Goal: Ask a question

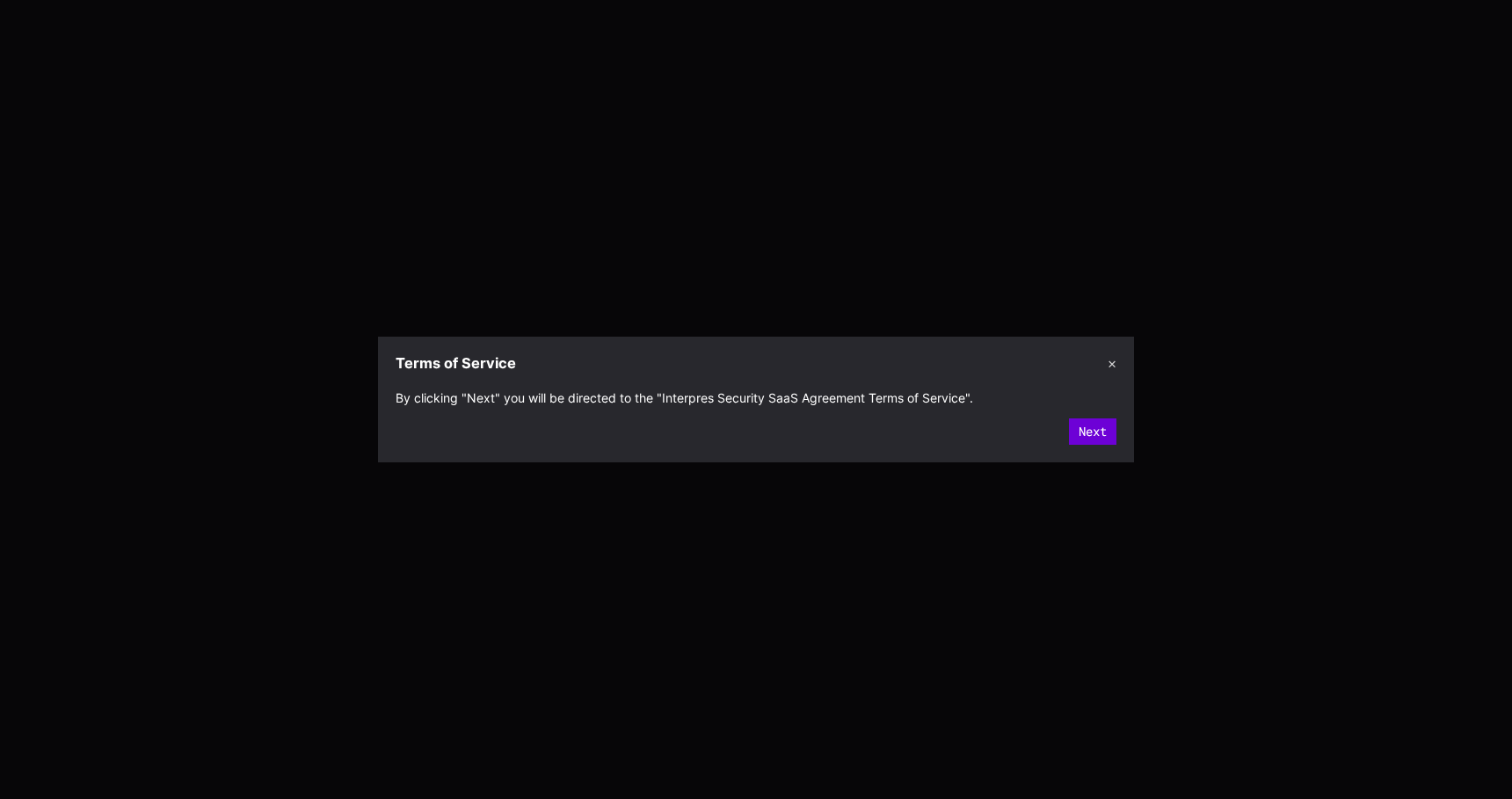
click at [1108, 431] on section "By clicking "Next" you will be directed to the "Interpres Security SaaS Agreeme…" at bounding box center [756, 421] width 756 height 80
click at [1099, 430] on button "Next" at bounding box center [1092, 431] width 48 height 26
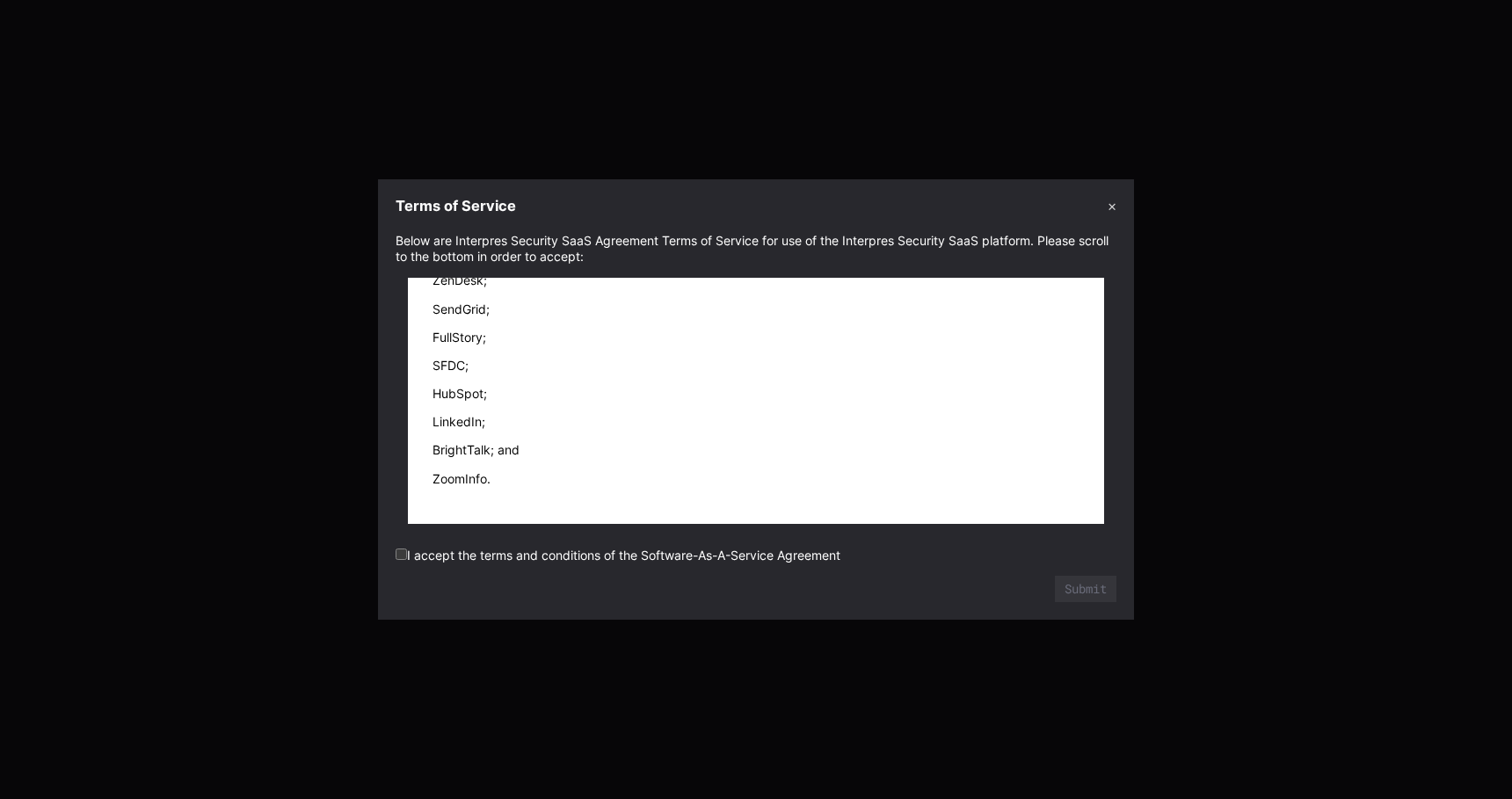
scroll to position [26502, 0]
click at [639, 547] on form "Below are Interpres Security SaaS Agreement Terms of Service for use of the Int…" at bounding box center [756, 417] width 721 height 369
click at [643, 561] on label "I accept the terms and conditions of the Software-As-A-Service Agreement" at bounding box center [618, 555] width 445 height 15
click at [410, 574] on form "Below are Interpres Security SaaS Agreement Terms of Service for use of the Int…" at bounding box center [756, 417] width 721 height 369
click at [1058, 593] on button "Submit" at bounding box center [1084, 589] width 61 height 26
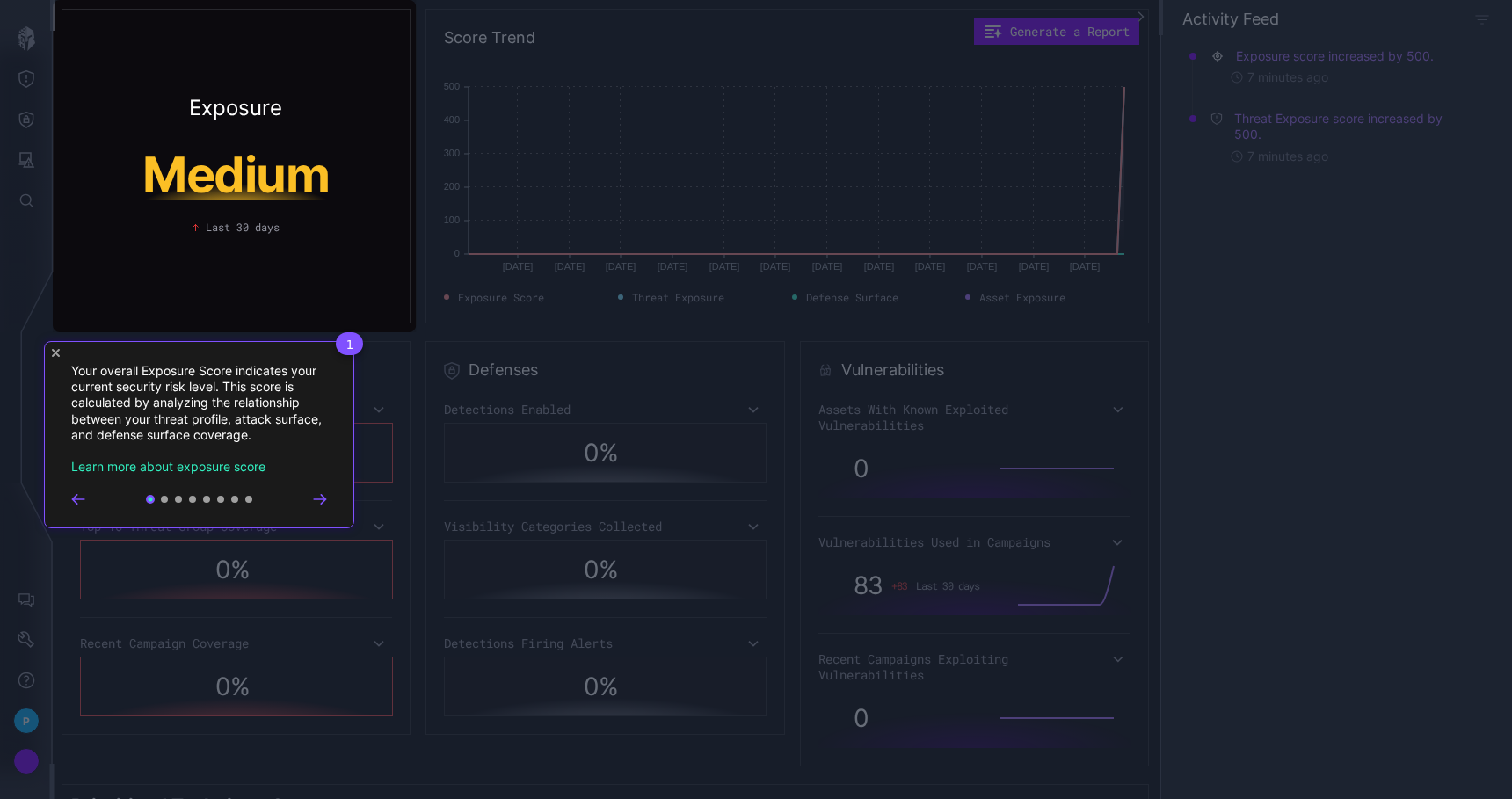
click at [58, 350] on icon "Close Tour" at bounding box center [55, 353] width 8 height 8
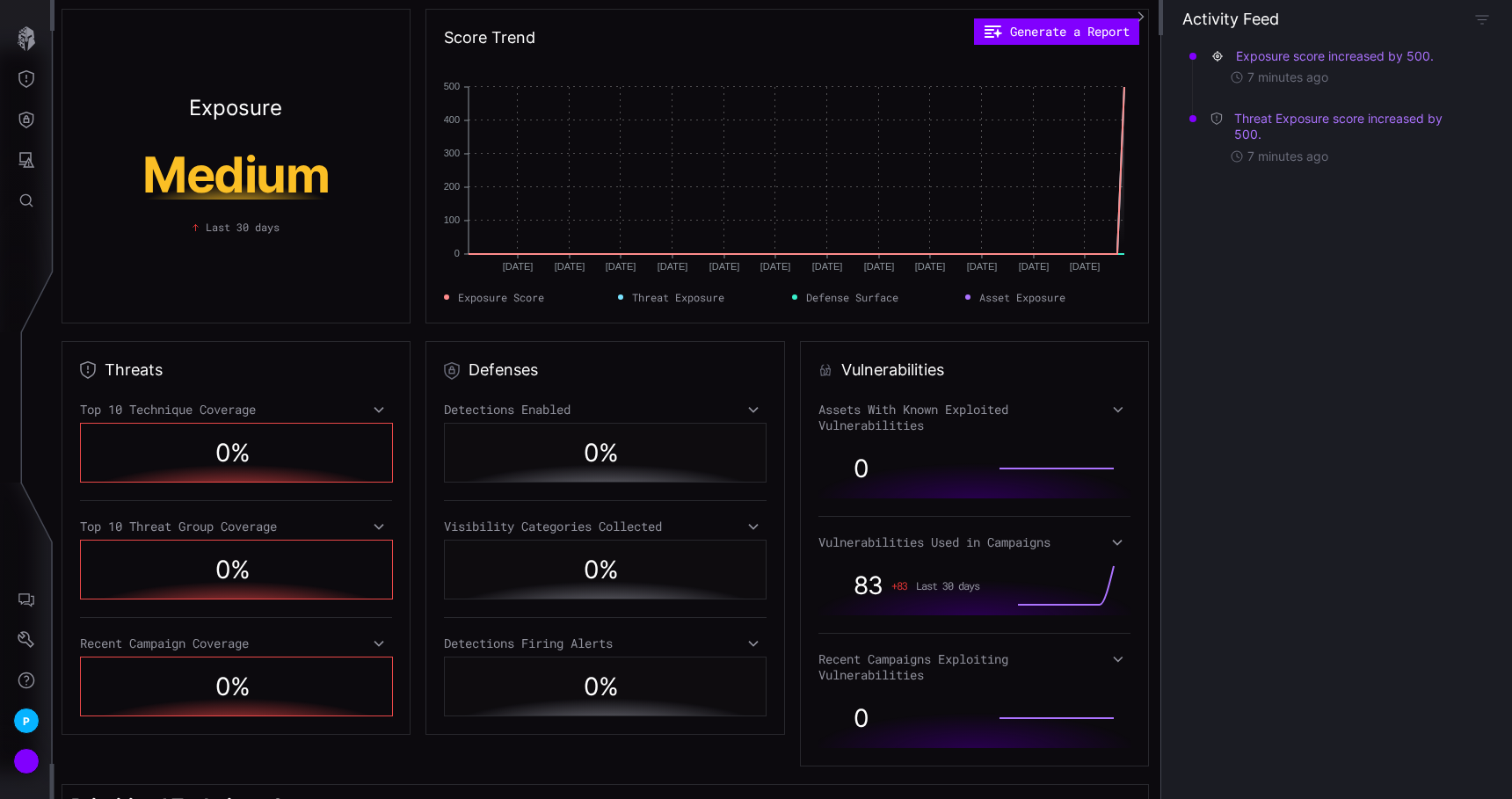
click at [30, 76] on icon "Threat Exposure" at bounding box center [26, 79] width 17 height 17
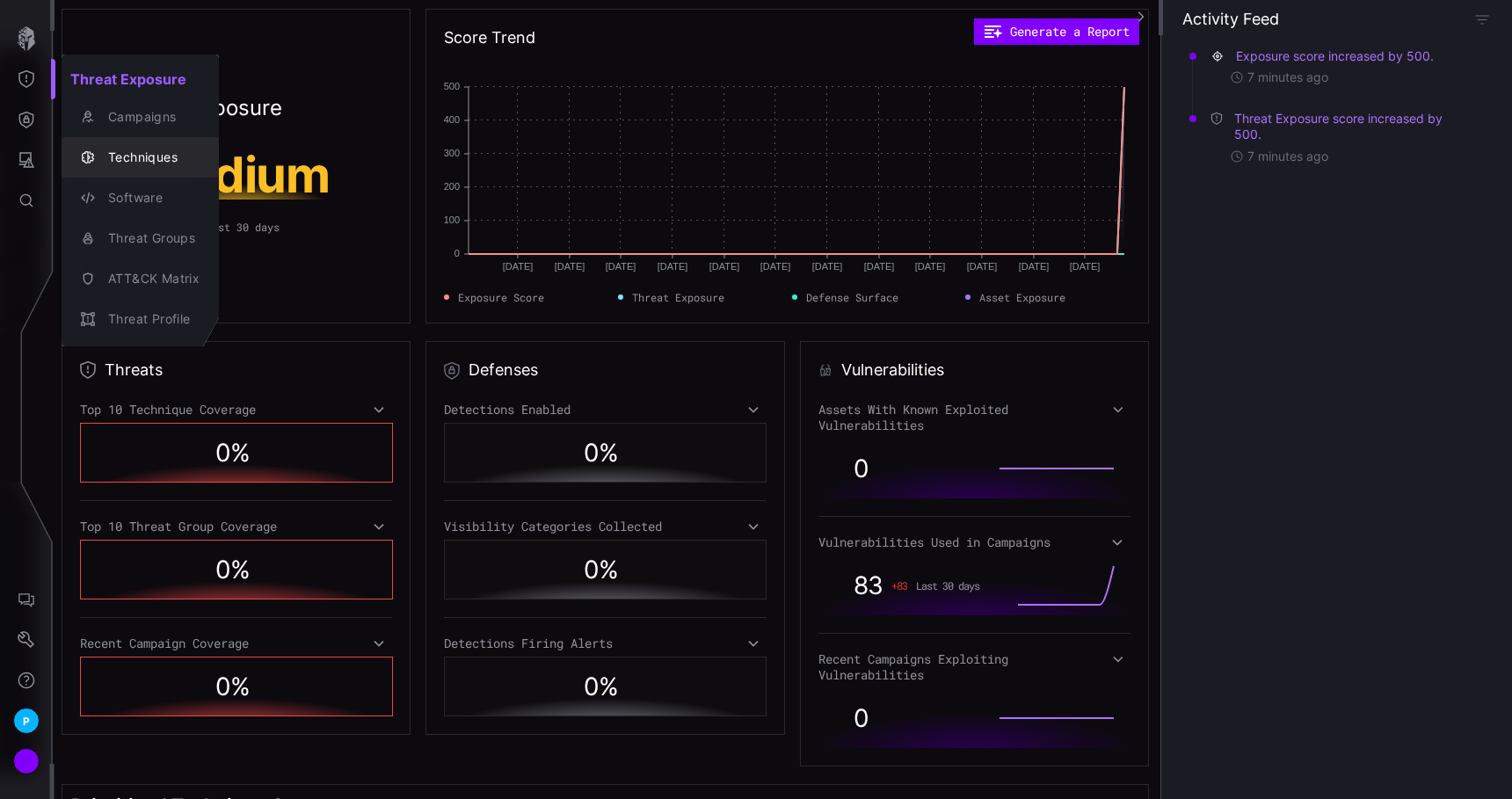
click at [141, 170] on button "Techniques" at bounding box center [140, 157] width 157 height 41
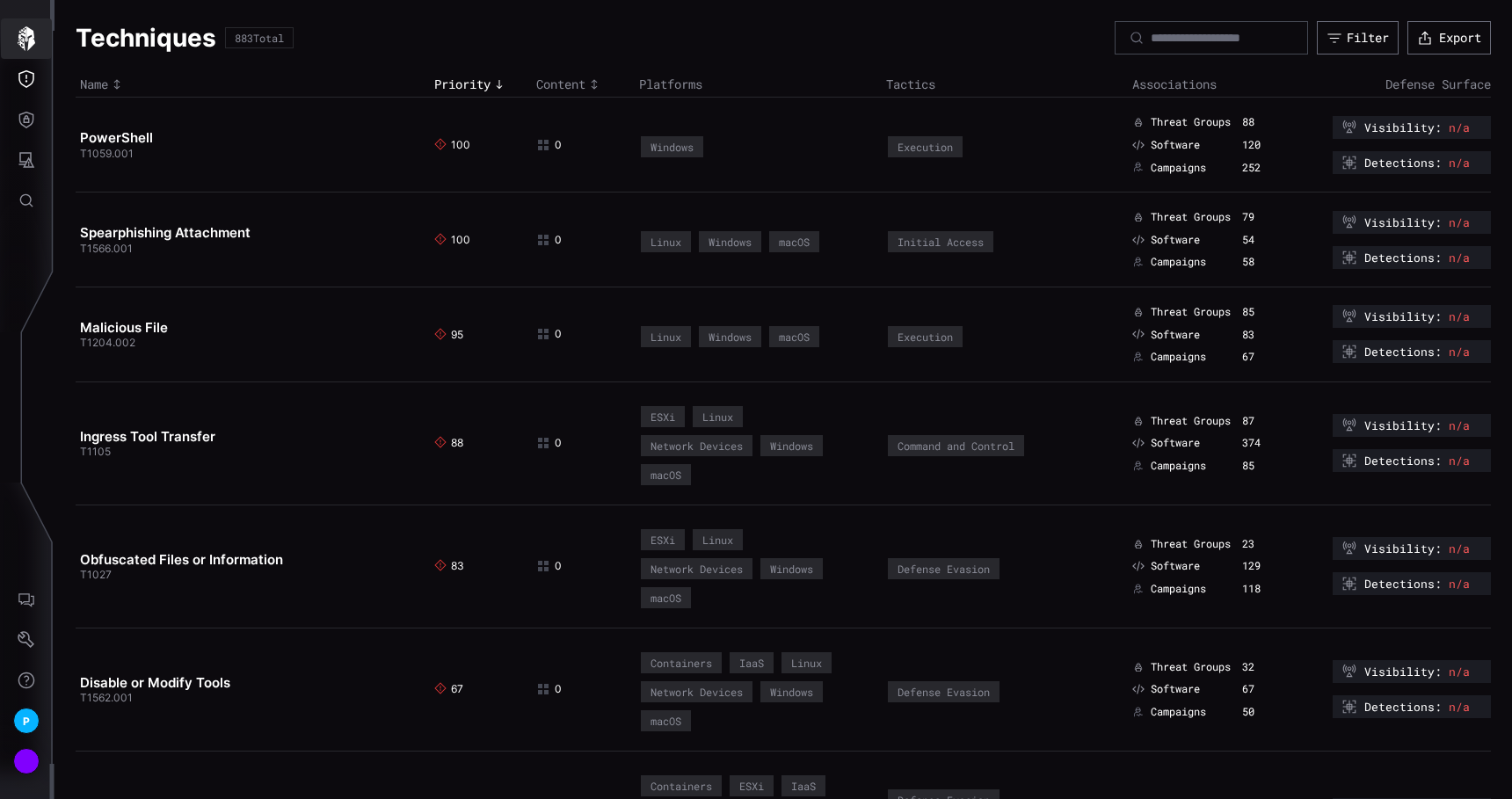
click at [26, 56] on button "button" at bounding box center [26, 39] width 51 height 41
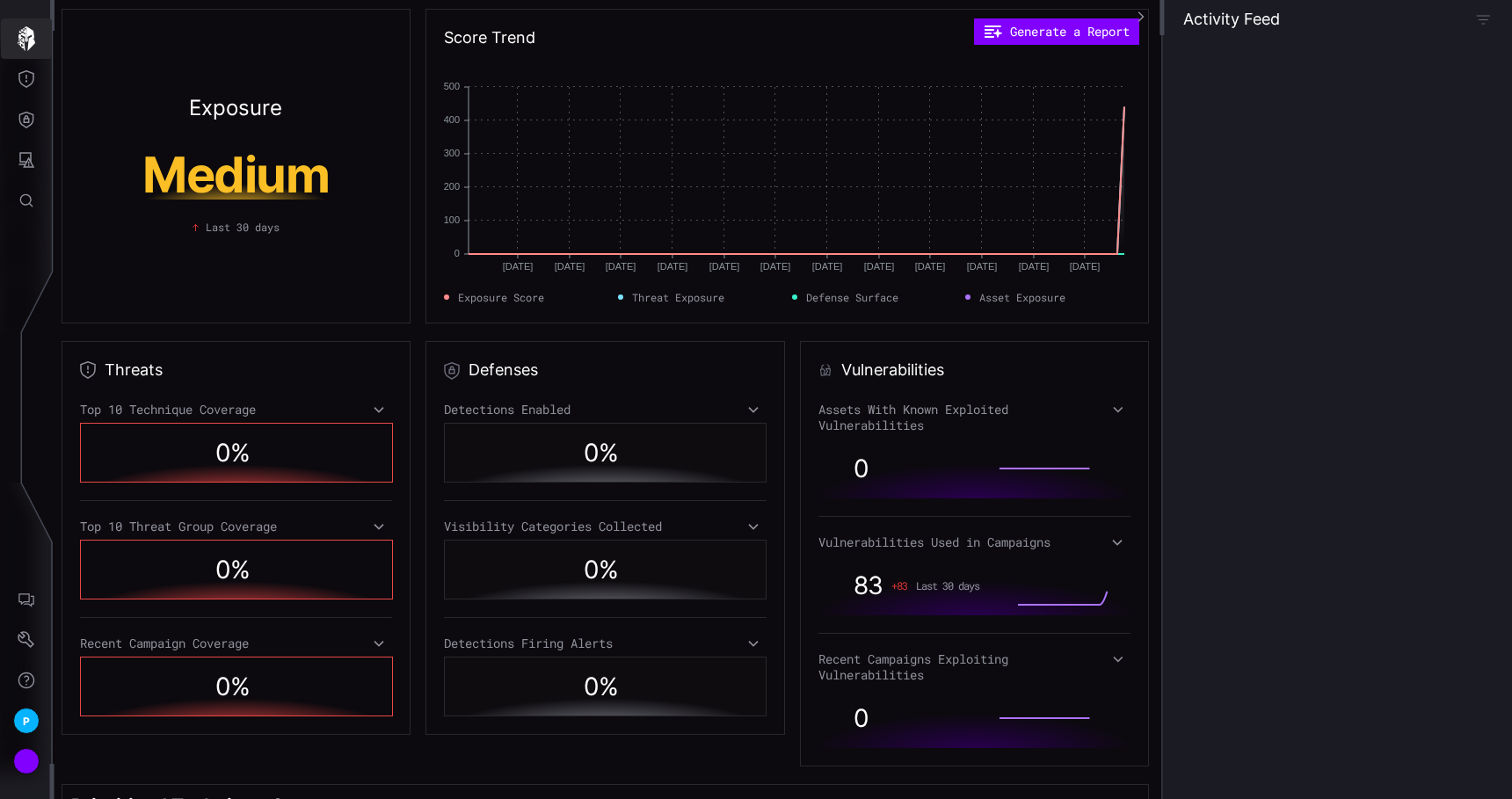
click at [20, 95] on button "Threat Exposure" at bounding box center [26, 80] width 51 height 41
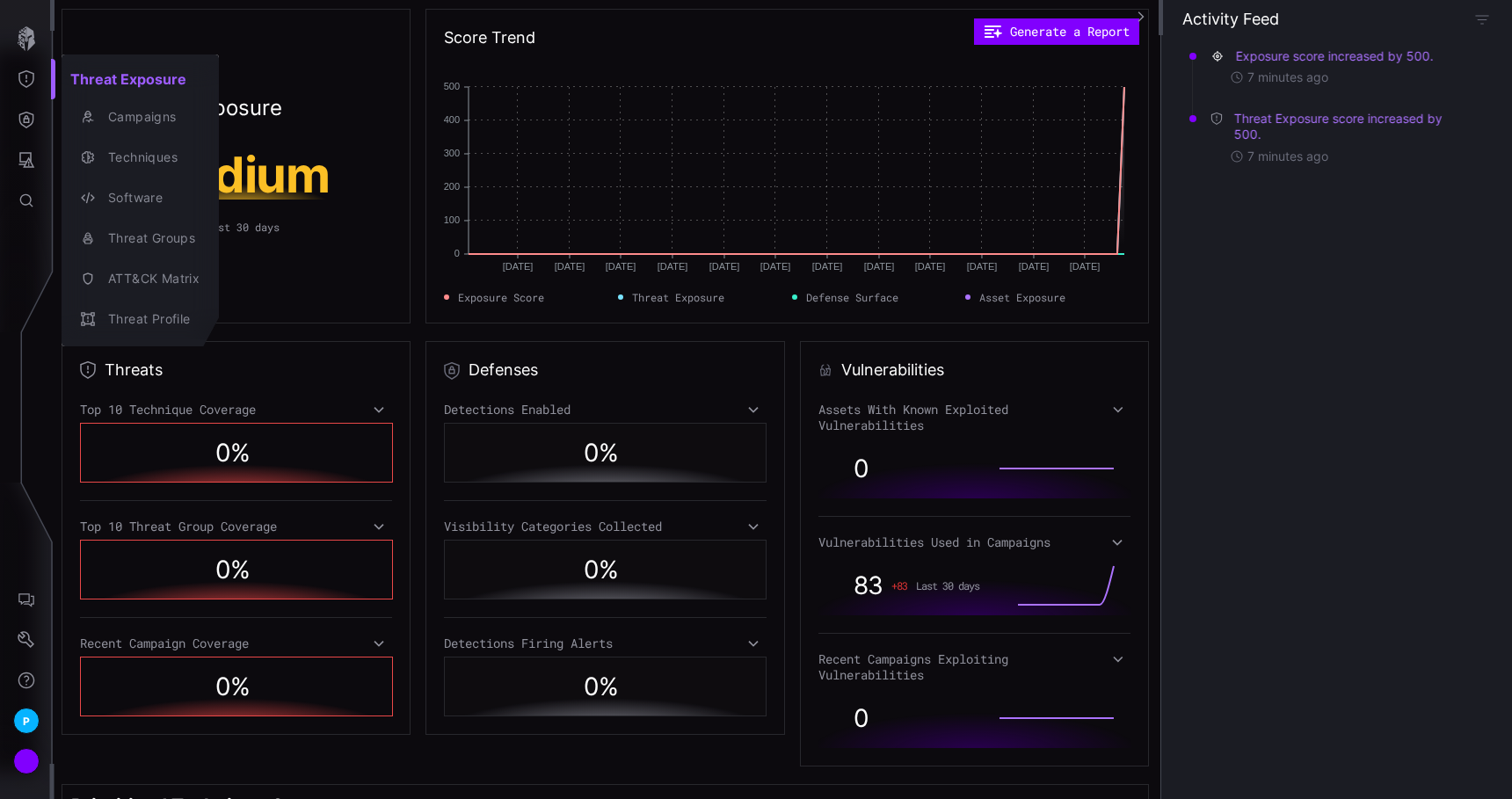
click at [29, 180] on div at bounding box center [756, 400] width 1512 height 799
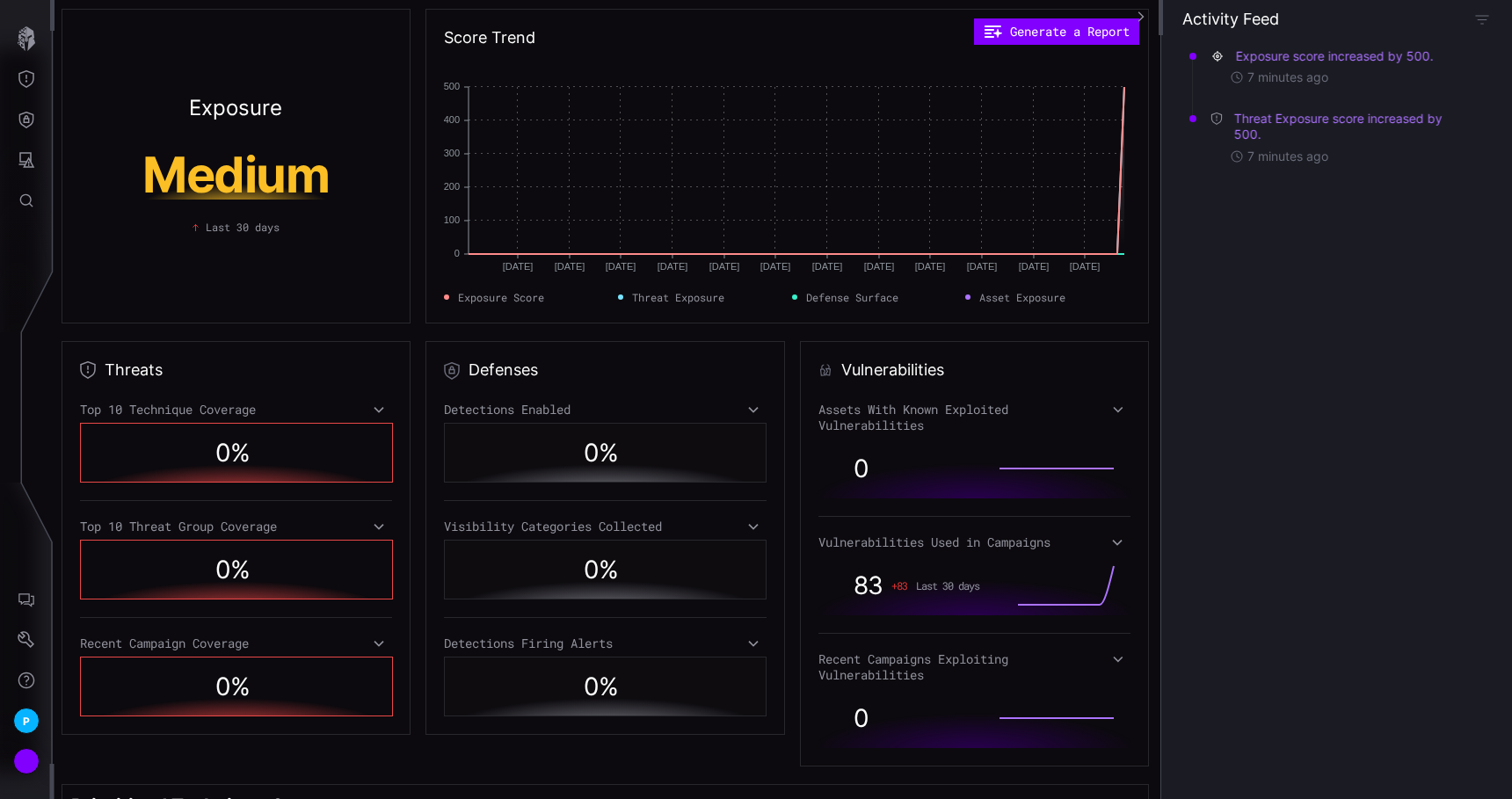
click at [23, 163] on div "Threat Exposure Campaigns Techniques Software Threat Groups ATT&CK Matrix Threa…" at bounding box center [758, 400] width 1505 height 799
click at [23, 163] on icon "Attack Surface" at bounding box center [26, 160] width 17 height 17
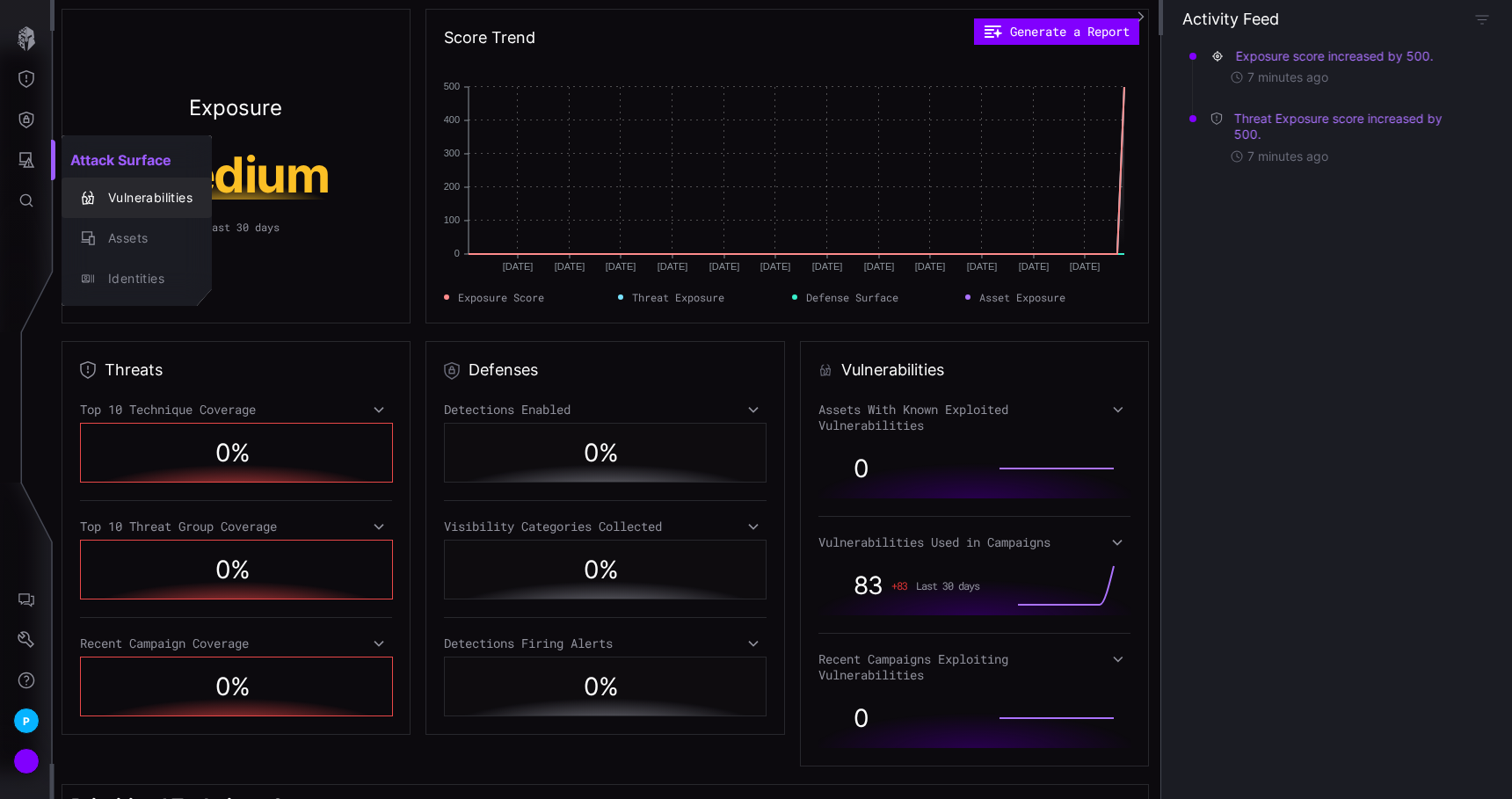
click at [97, 211] on button "Vulnerabilities" at bounding box center [136, 198] width 150 height 41
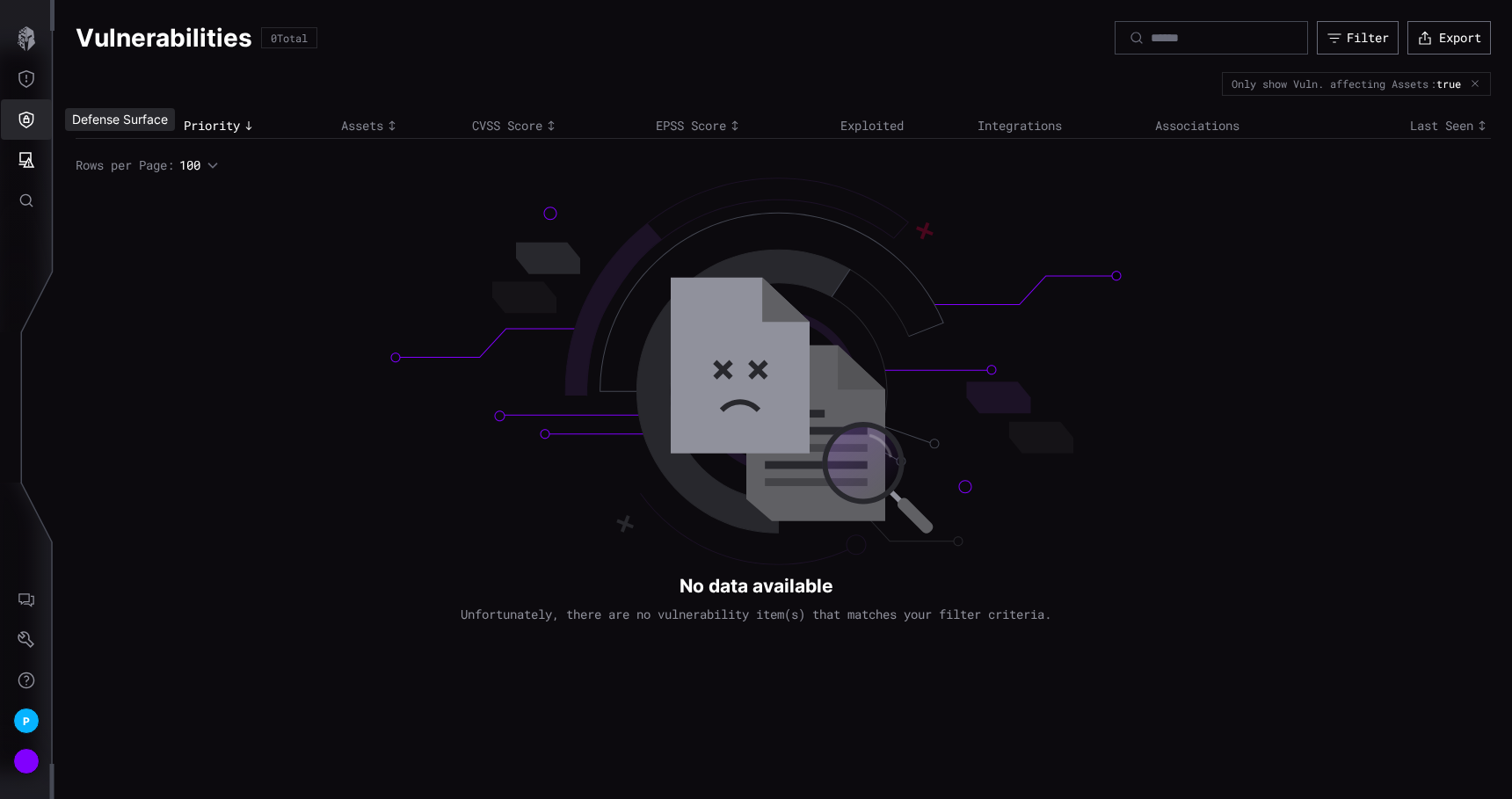
click at [33, 111] on icon "Defense Surface" at bounding box center [26, 119] width 17 height 17
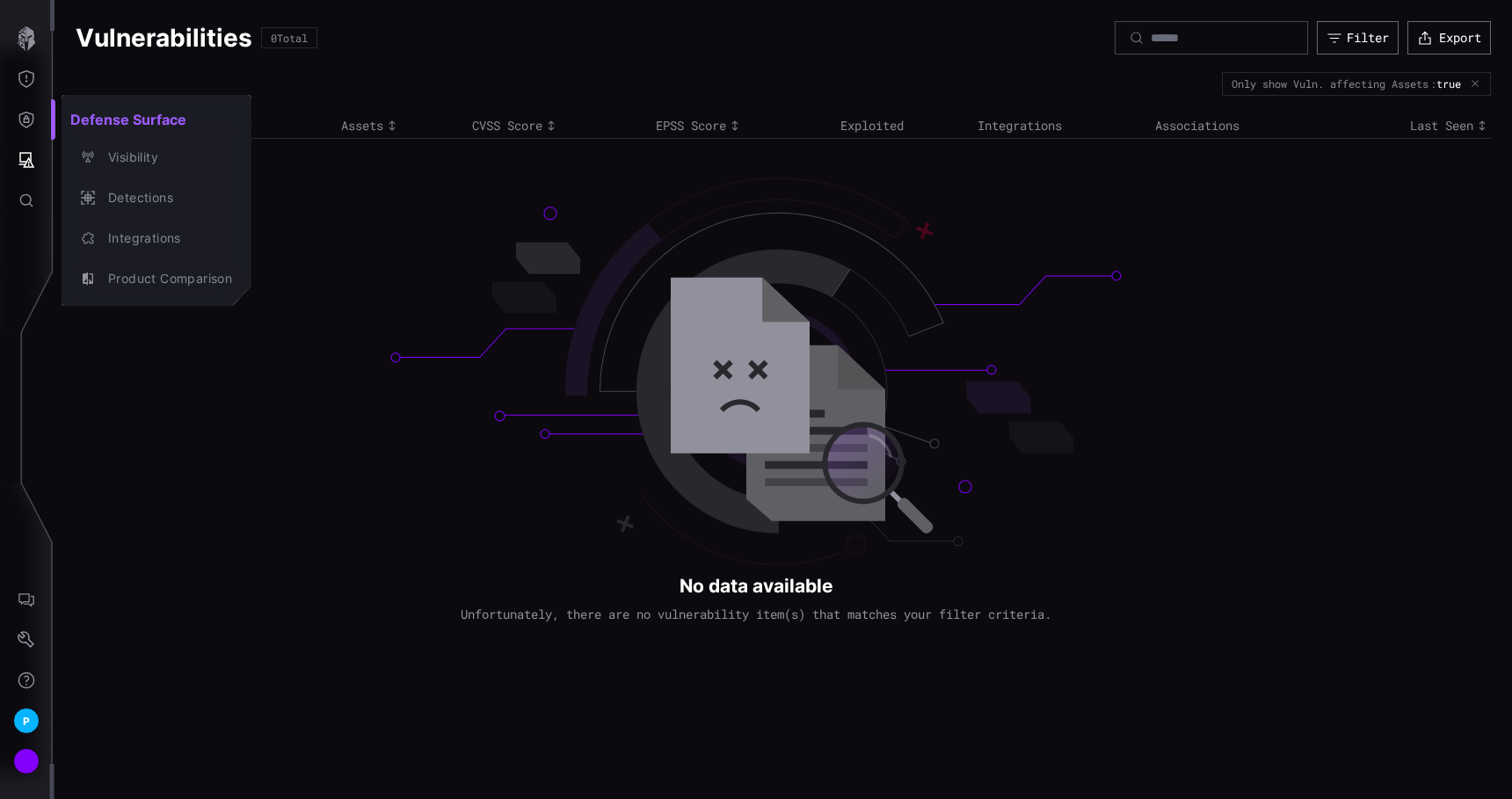
click at [30, 51] on div at bounding box center [756, 400] width 1512 height 799
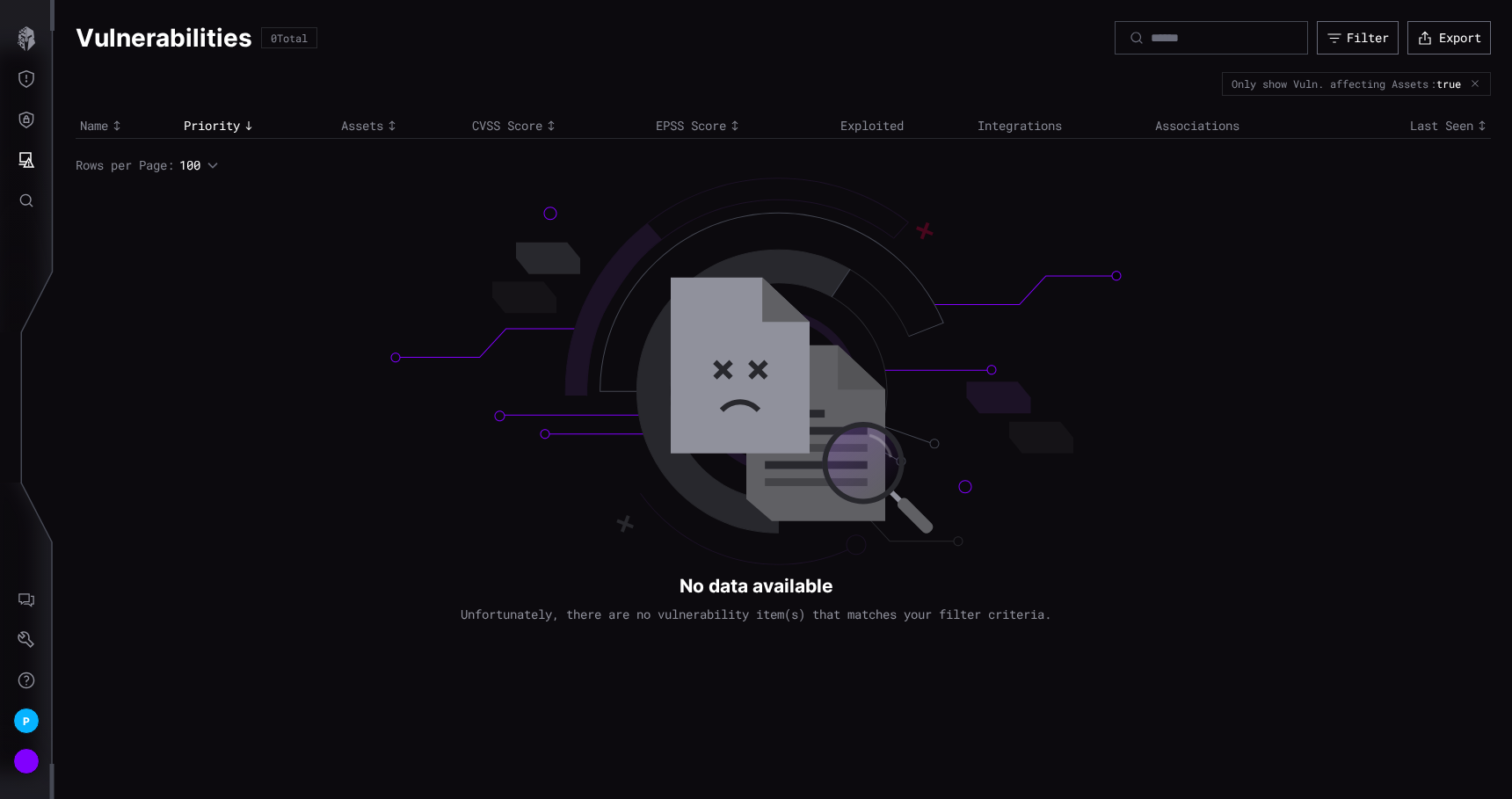
click at [27, 39] on div "Defense Surface Visibility Detections Integrations Product Comparison" at bounding box center [758, 400] width 1505 height 799
click at [27, 39] on icon "button" at bounding box center [25, 38] width 24 height 24
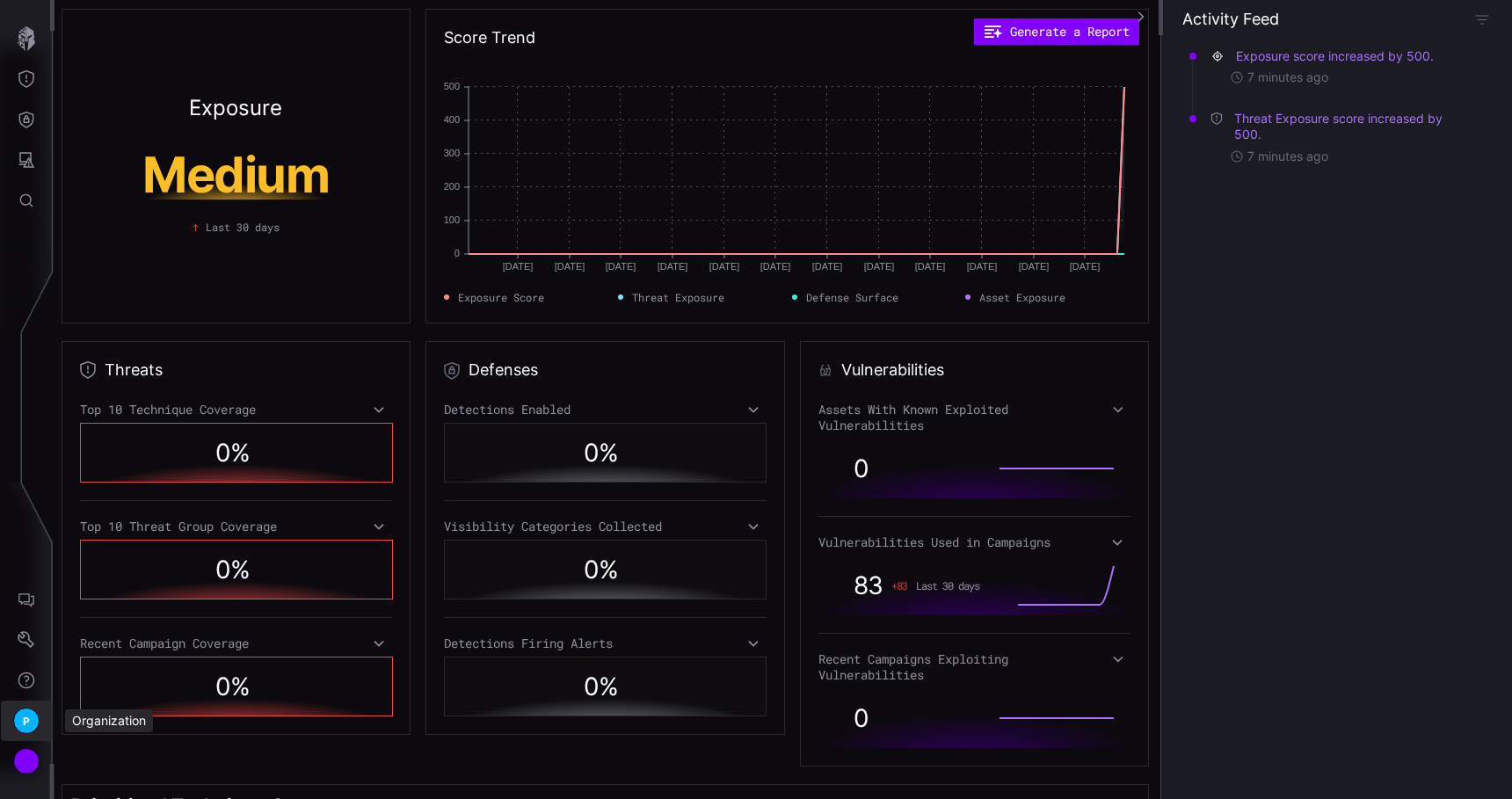
click at [34, 698] on button "Help" at bounding box center [26, 681] width 51 height 41
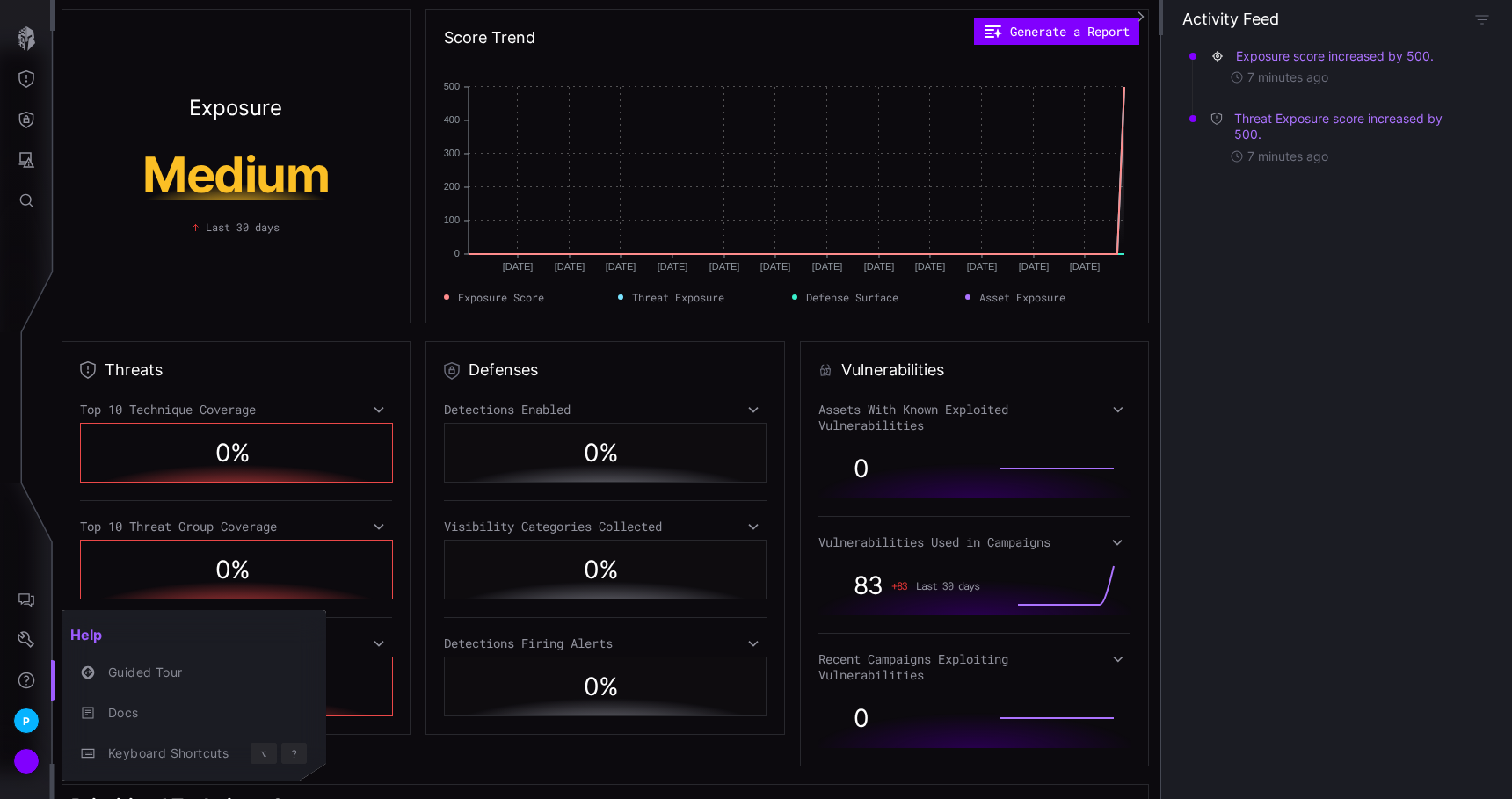
click at [23, 730] on div at bounding box center [756, 400] width 1512 height 799
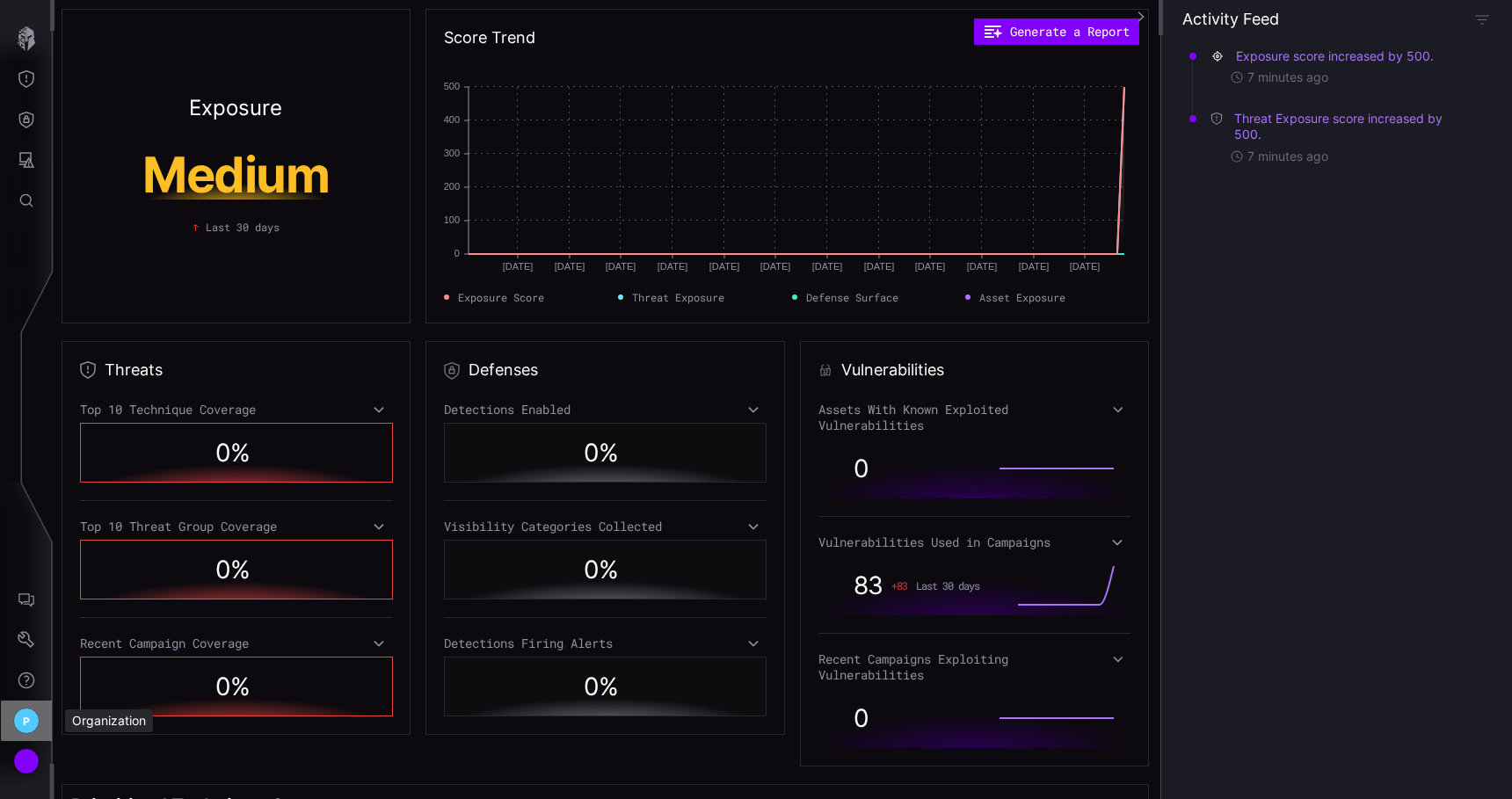
click at [20, 722] on div "P" at bounding box center [26, 720] width 26 height 26
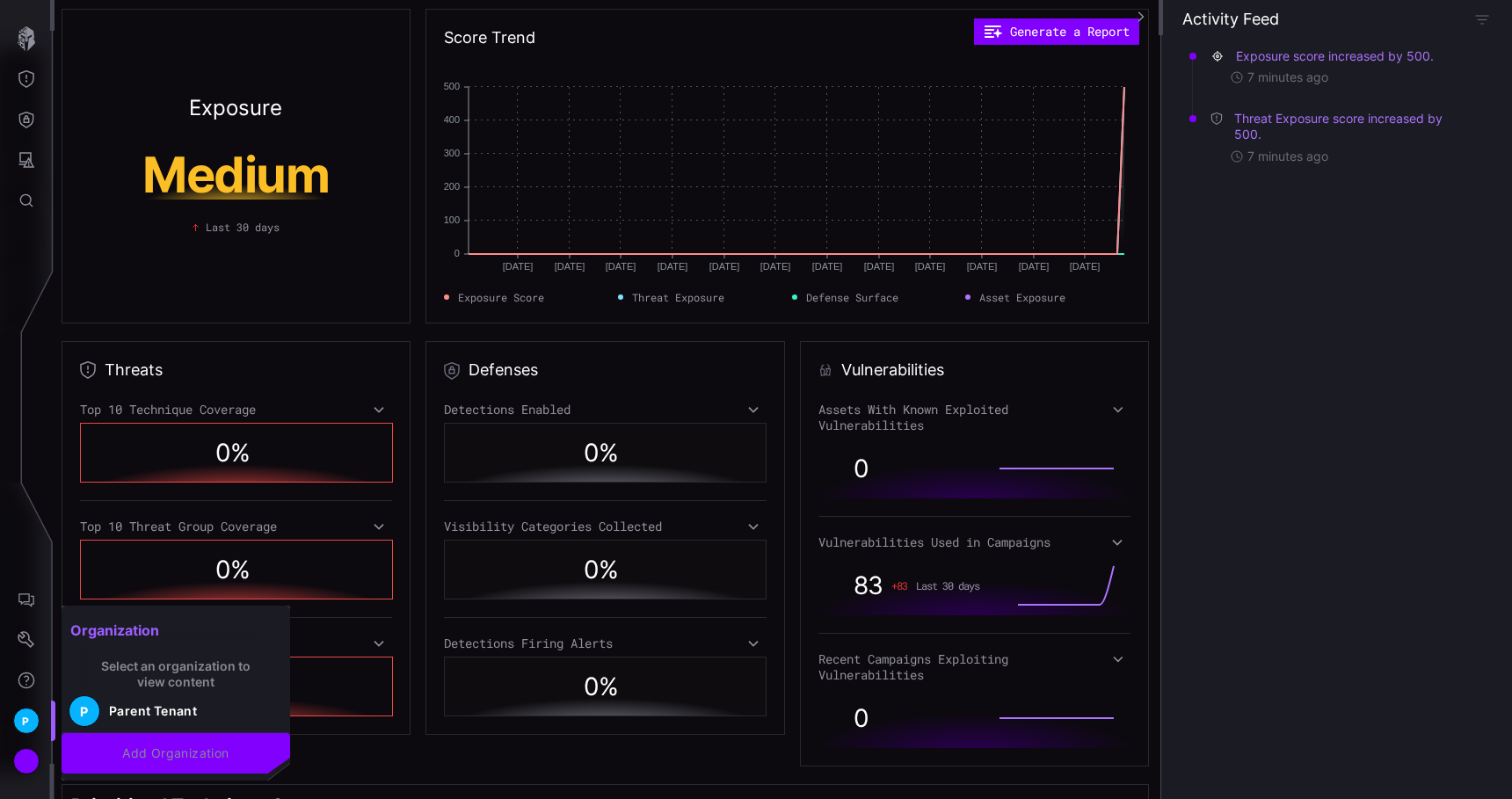
click at [20, 722] on div at bounding box center [756, 400] width 1512 height 799
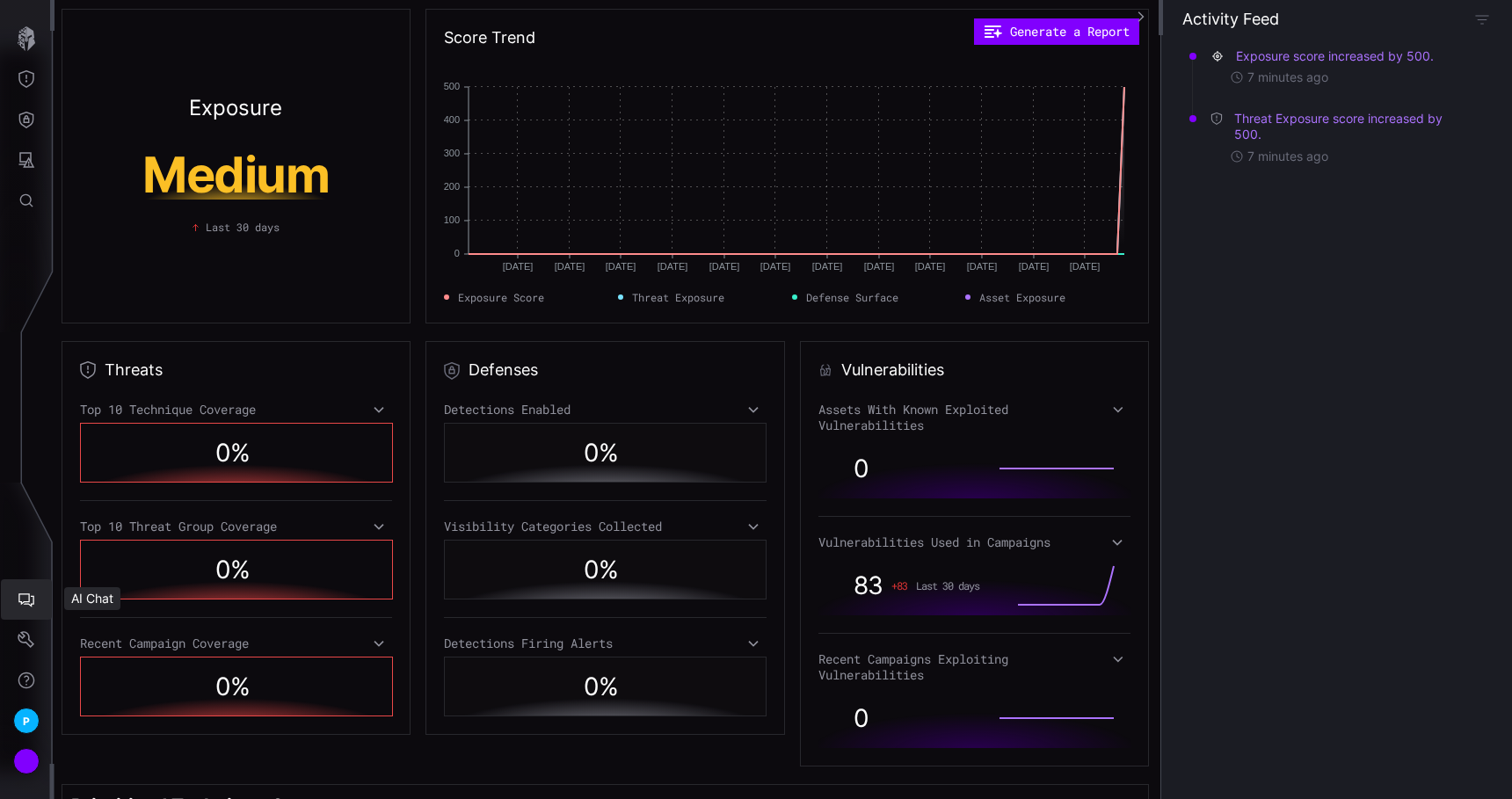
click at [19, 597] on icon "AI Chat" at bounding box center [26, 599] width 17 height 17
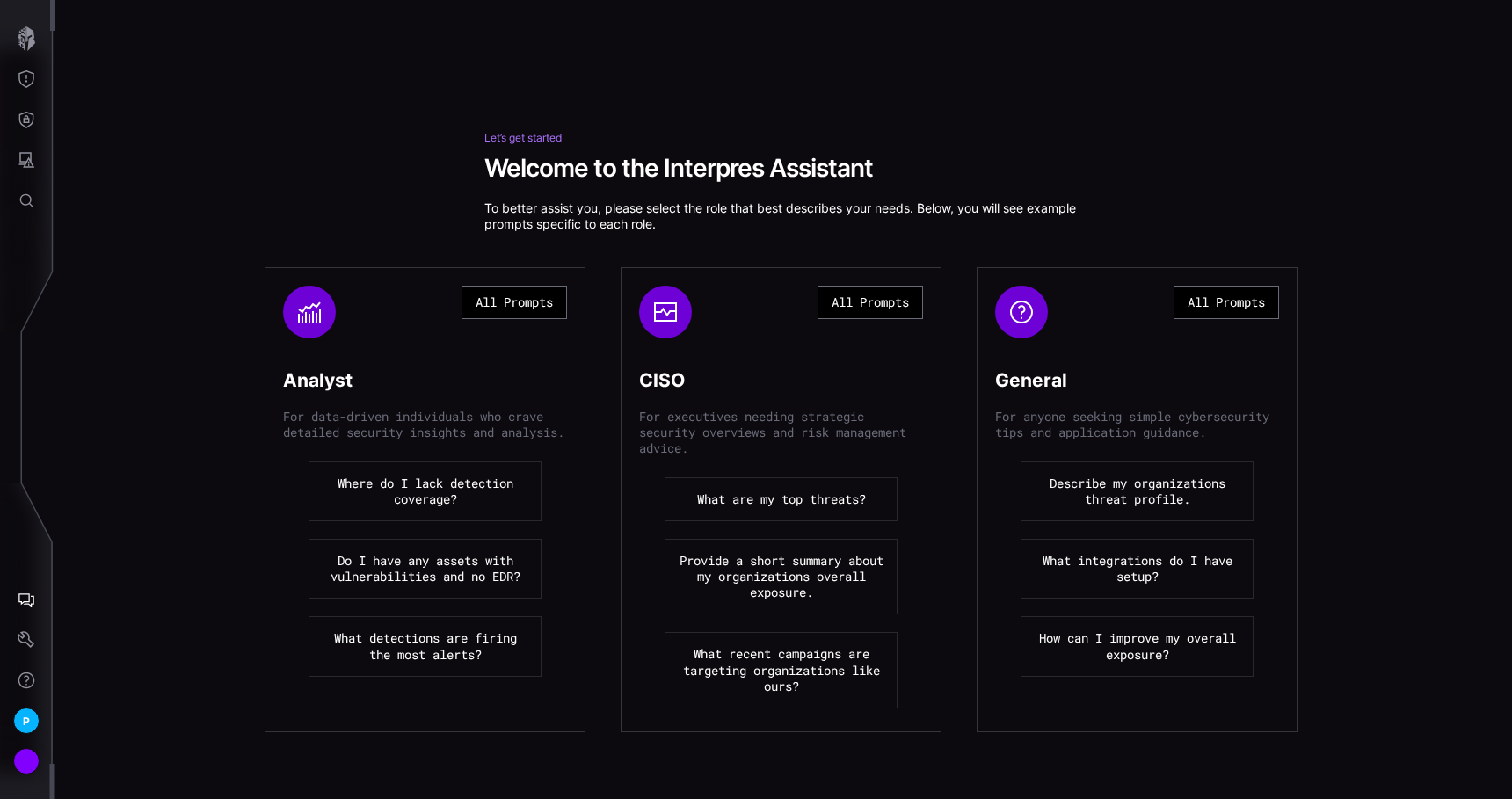
click at [420, 507] on button "Where do I lack detection coverage?" at bounding box center [425, 492] width 233 height 60
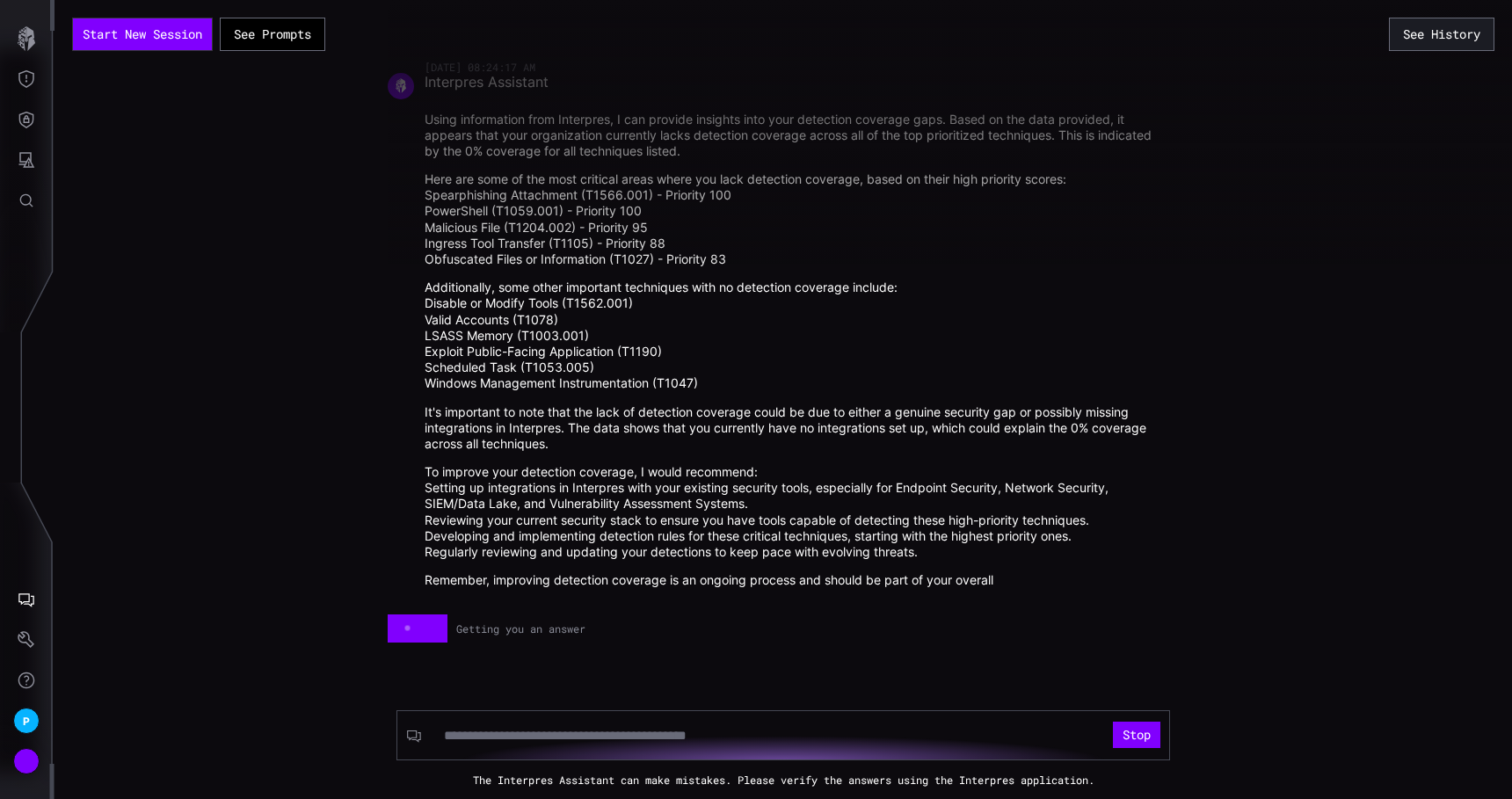
scroll to position [33, 0]
